Goal: Information Seeking & Learning: Compare options

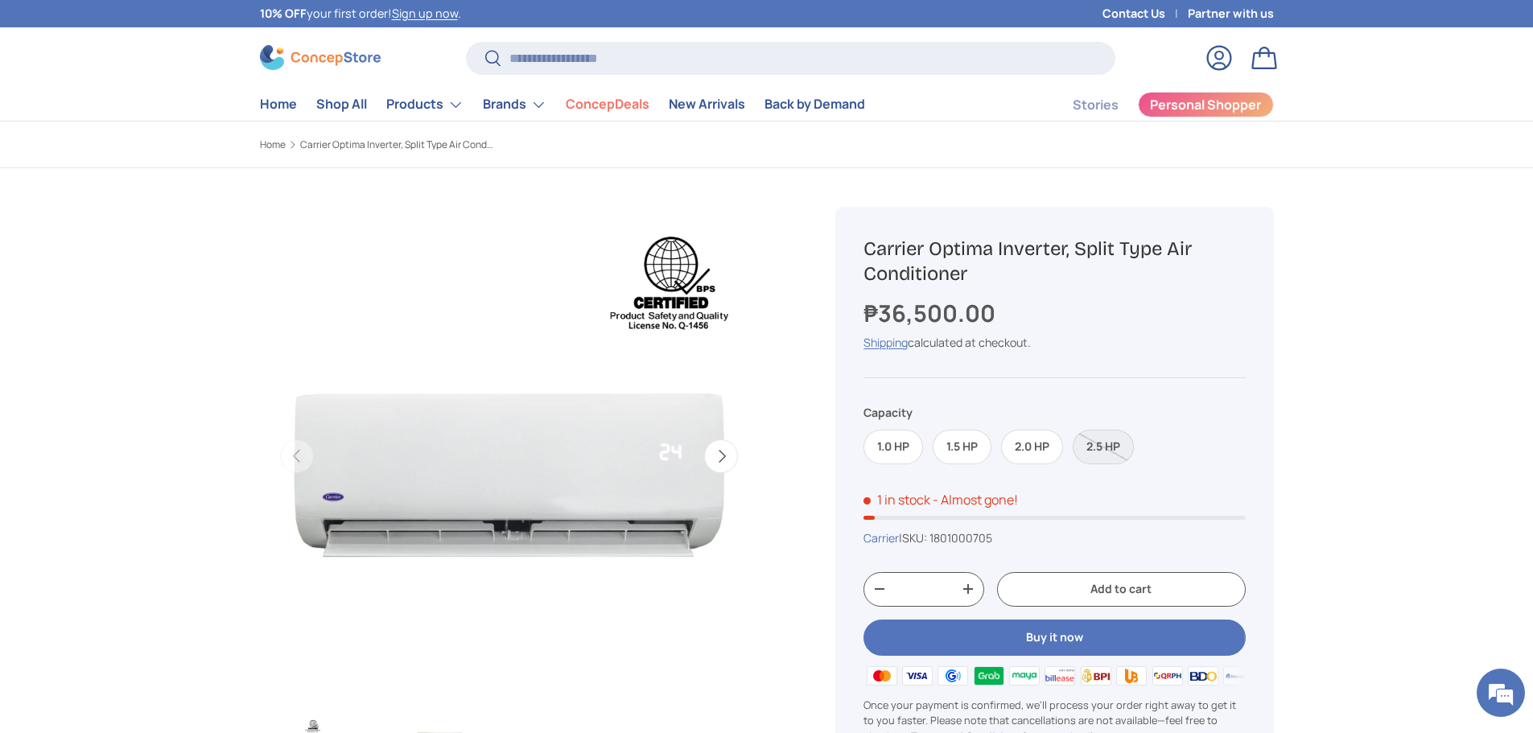
click at [961, 441] on label "1.5 HP" at bounding box center [962, 447] width 59 height 35
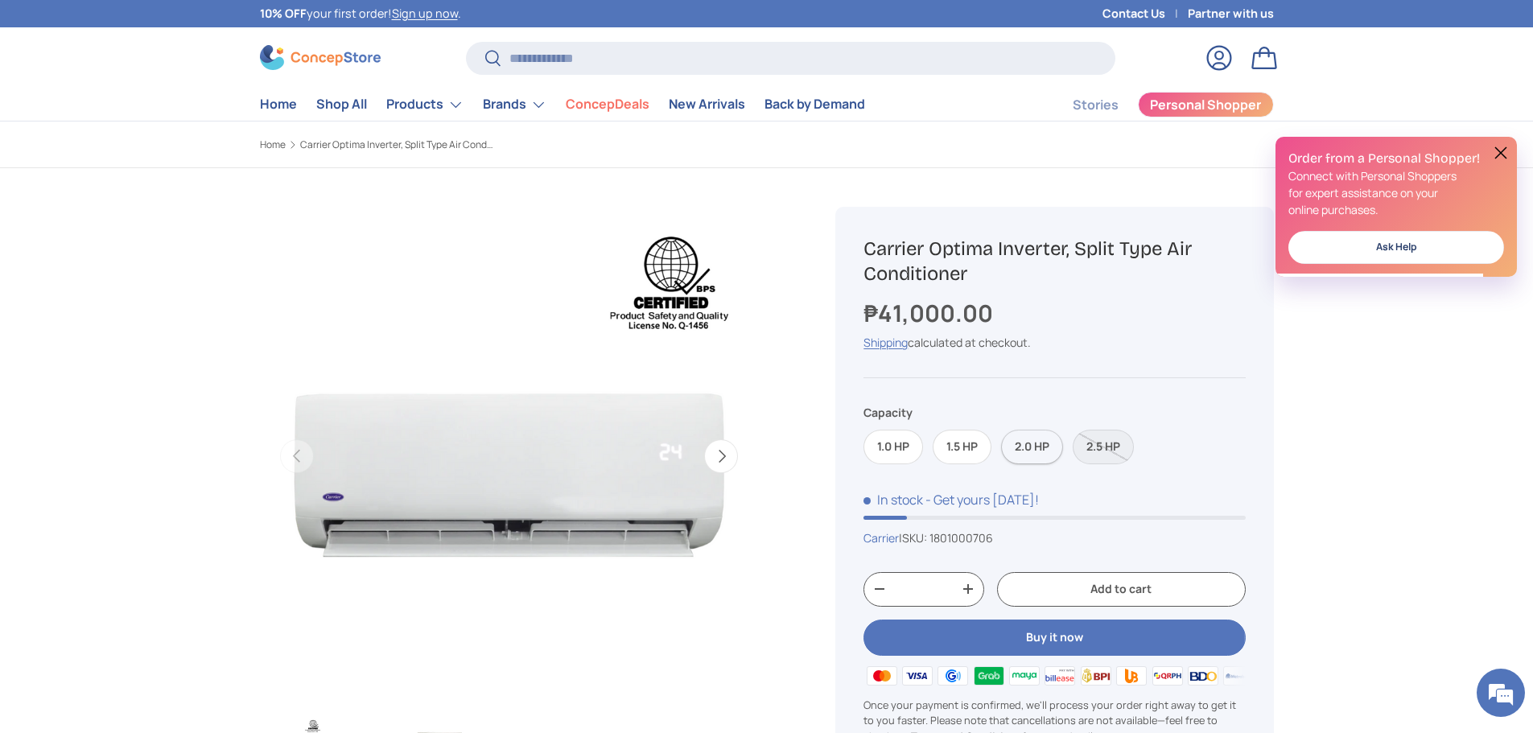
click at [1025, 450] on label "2.0 HP" at bounding box center [1032, 447] width 62 height 35
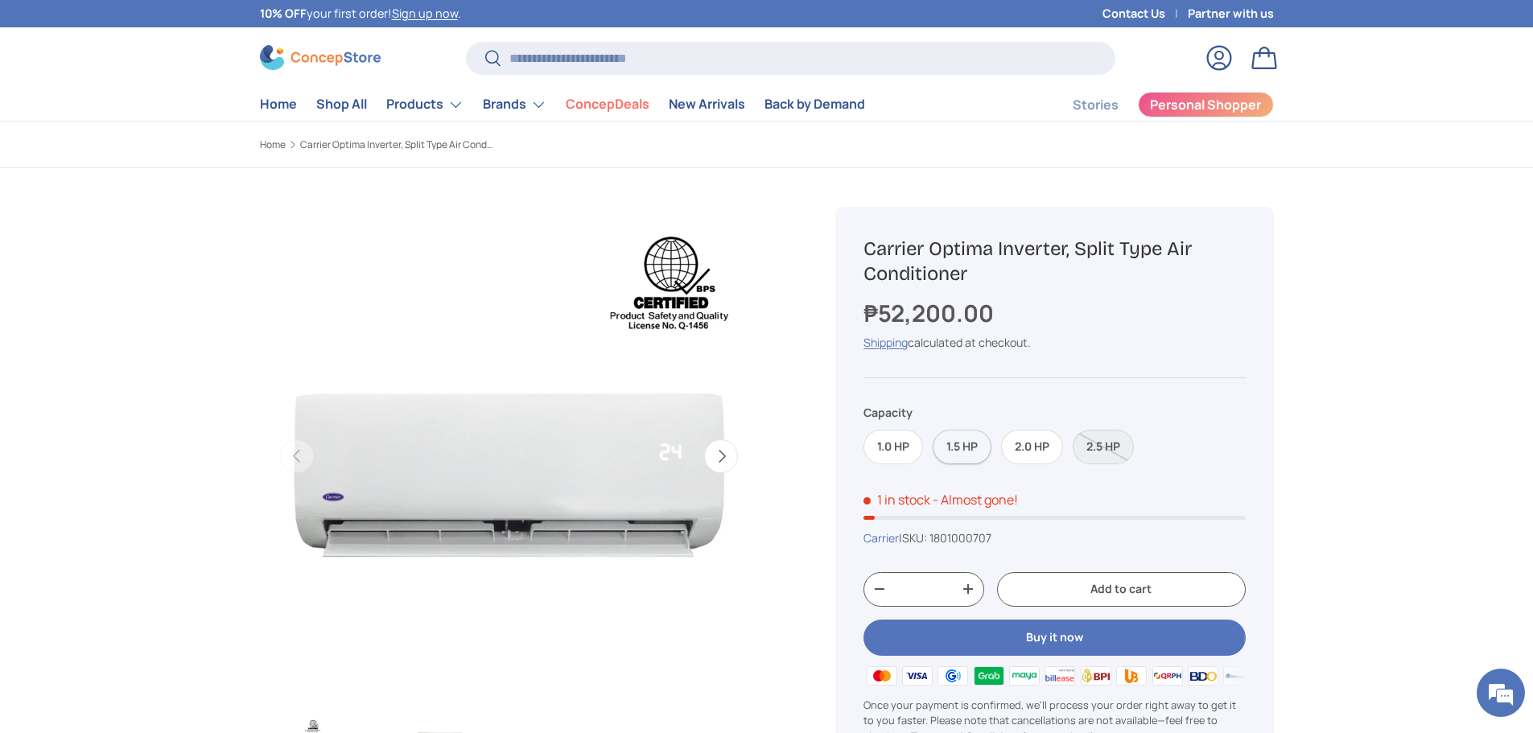
click at [978, 442] on label "1.5 HP" at bounding box center [962, 447] width 59 height 35
click at [1027, 439] on label "2.0 HP" at bounding box center [1032, 447] width 62 height 35
